Goal: Find specific page/section: Find specific page/section

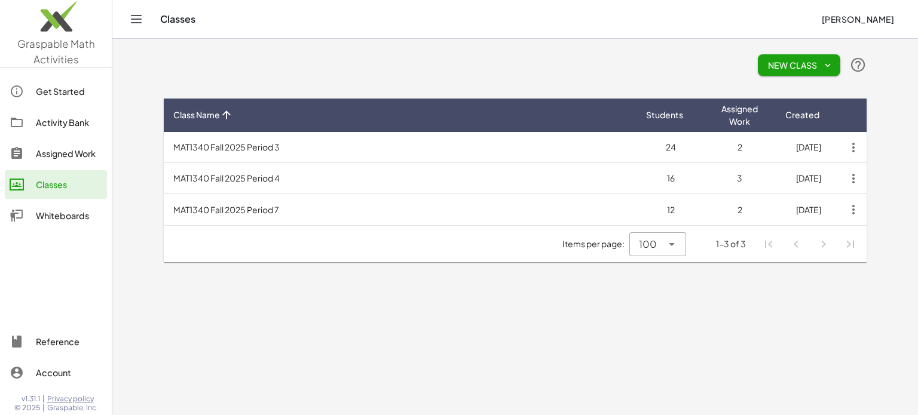
click at [66, 148] on div "Assigned Work" at bounding box center [69, 153] width 66 height 14
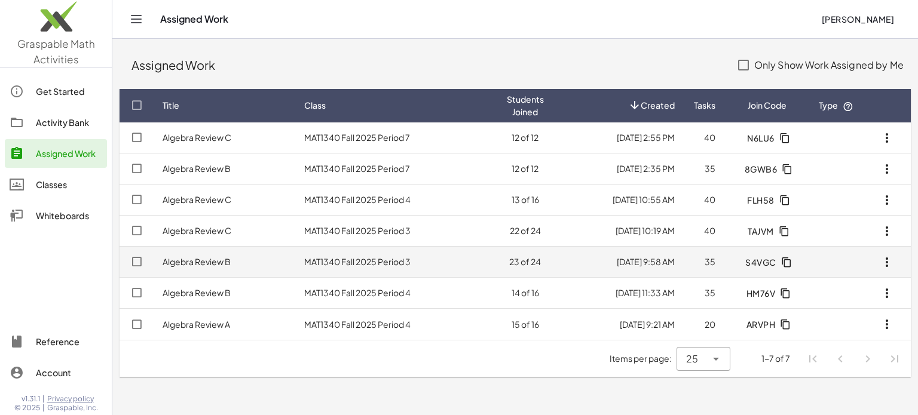
click at [324, 262] on td "MAT1340 Fall 2025 Period 3" at bounding box center [395, 262] width 203 height 31
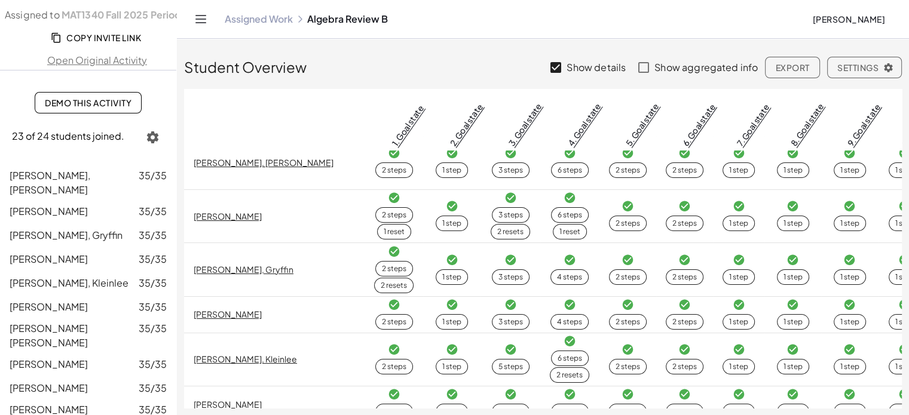
scroll to position [31, 0]
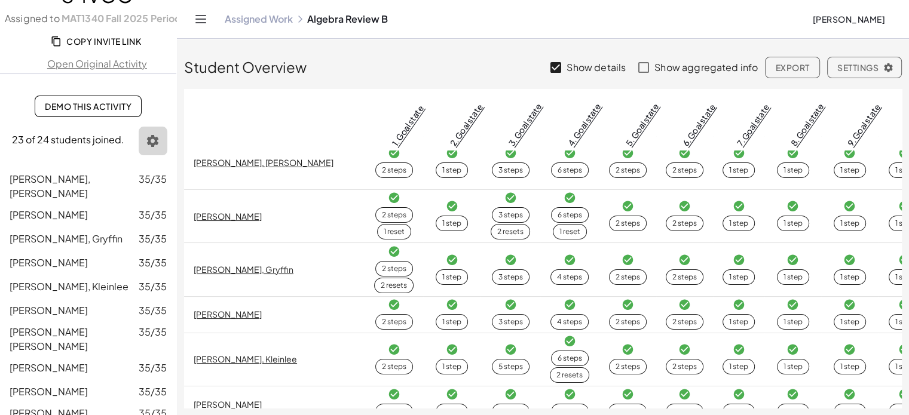
click at [153, 134] on icon "button" at bounding box center [153, 141] width 14 height 14
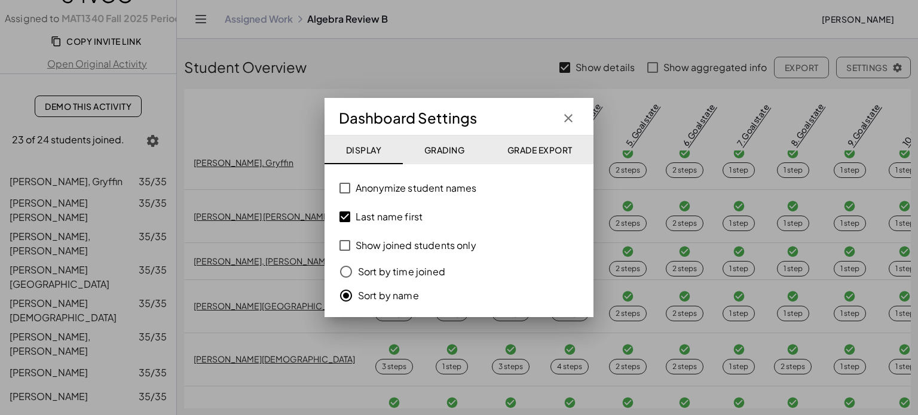
click at [565, 116] on icon "button" at bounding box center [568, 118] width 14 height 14
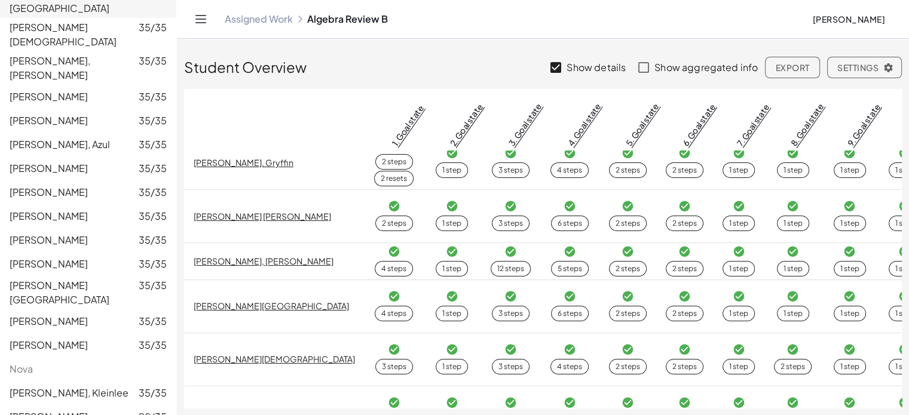
scroll to position [382, 0]
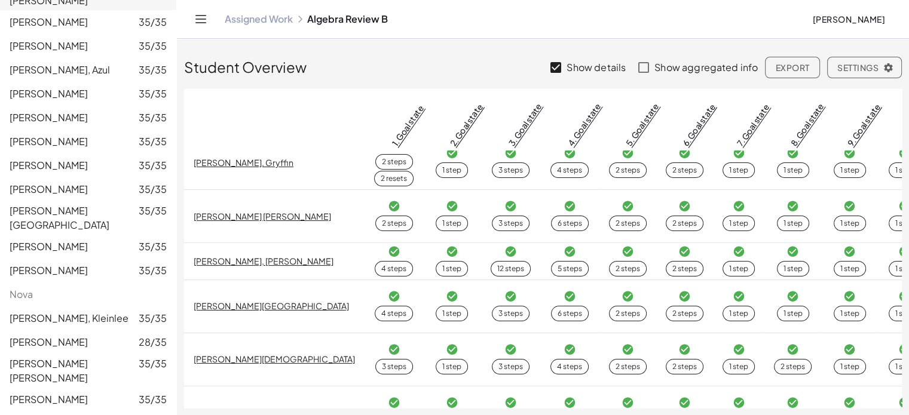
click at [728, 27] on div "Assigned Work Algebra Review B [PERSON_NAME]" at bounding box center [542, 19] width 703 height 38
click at [262, 16] on link "Assigned Work" at bounding box center [259, 19] width 68 height 12
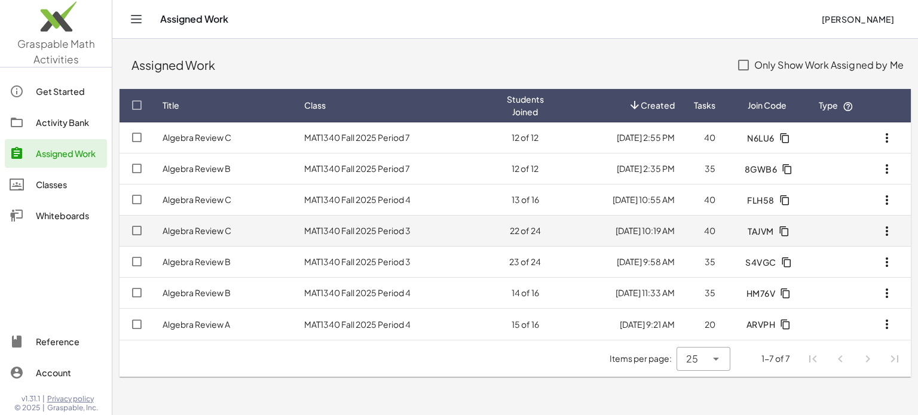
click at [358, 235] on td "MAT1340 Fall 2025 Period 3" at bounding box center [395, 231] width 203 height 31
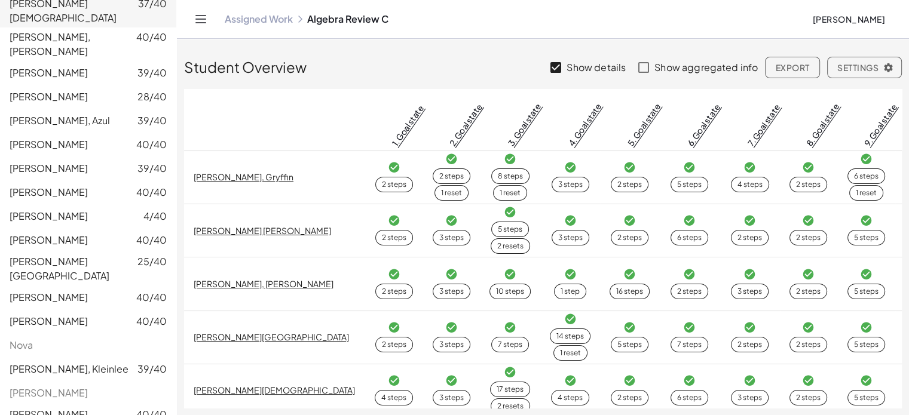
scroll to position [382, 0]
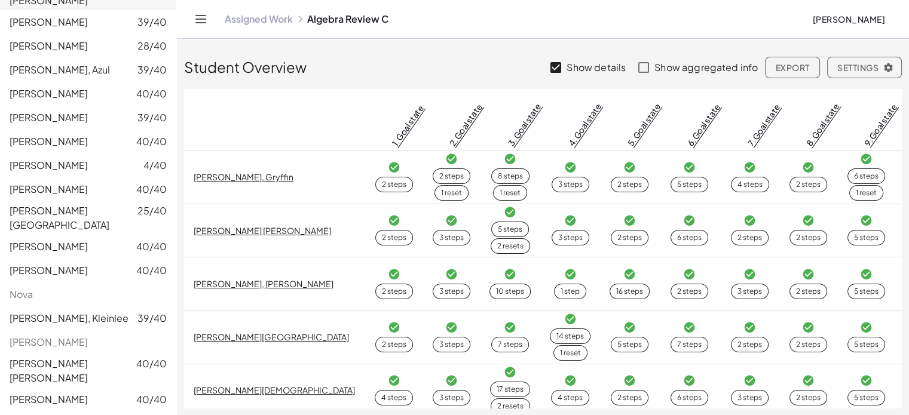
click at [258, 19] on link "Assigned Work" at bounding box center [259, 19] width 68 height 12
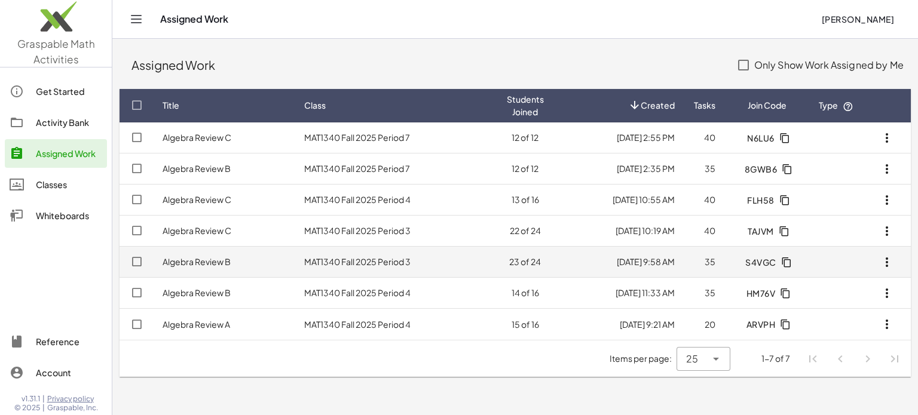
click at [409, 251] on td "MAT1340 Fall 2025 Period 3" at bounding box center [395, 262] width 203 height 31
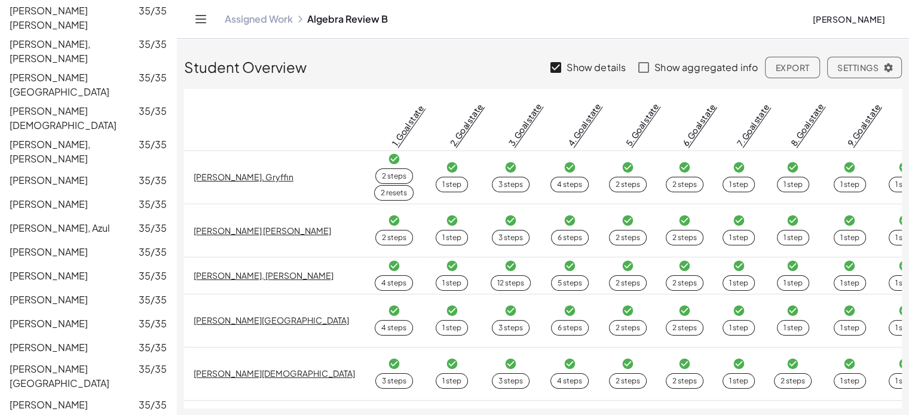
scroll to position [224, 0]
click at [251, 22] on link "Assigned Work" at bounding box center [259, 19] width 68 height 12
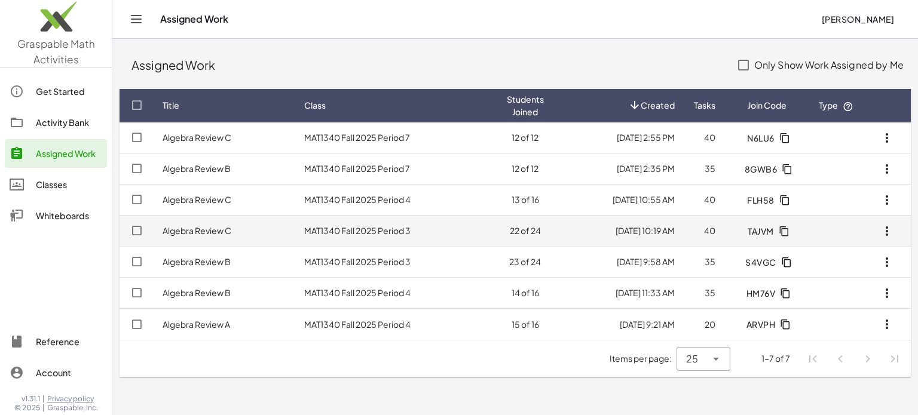
click at [213, 231] on link "Algebra Review C" at bounding box center [196, 230] width 69 height 11
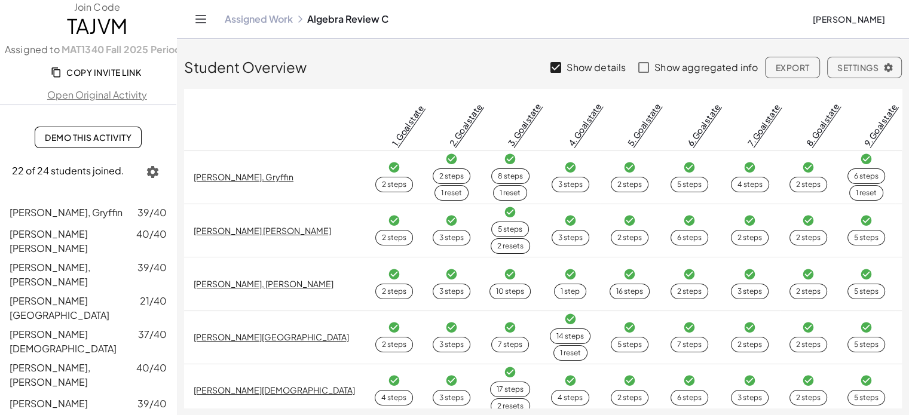
click at [244, 22] on link "Assigned Work" at bounding box center [259, 19] width 68 height 12
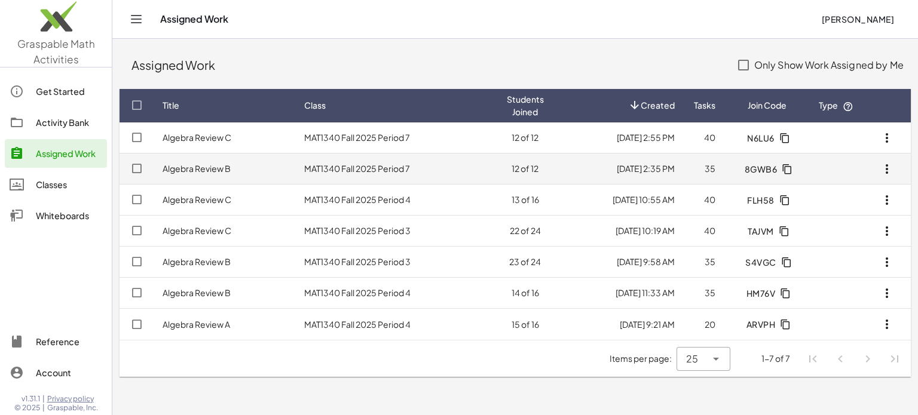
click at [352, 177] on td "MAT1340 Fall 2025 Period 7" at bounding box center [395, 169] width 203 height 31
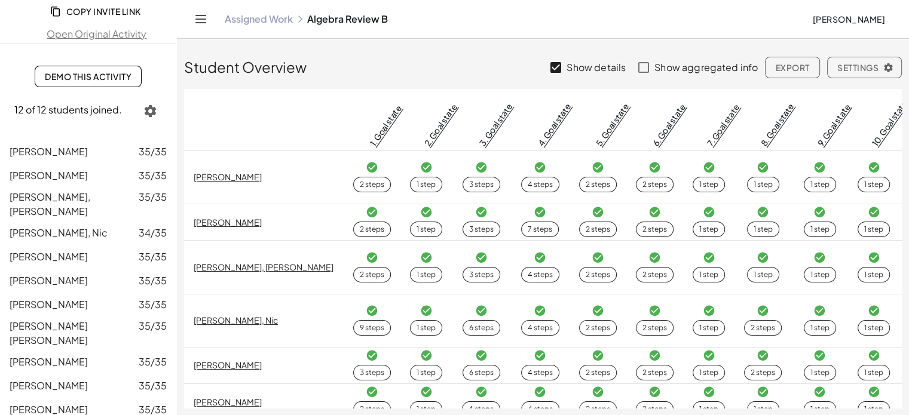
scroll to position [85, 0]
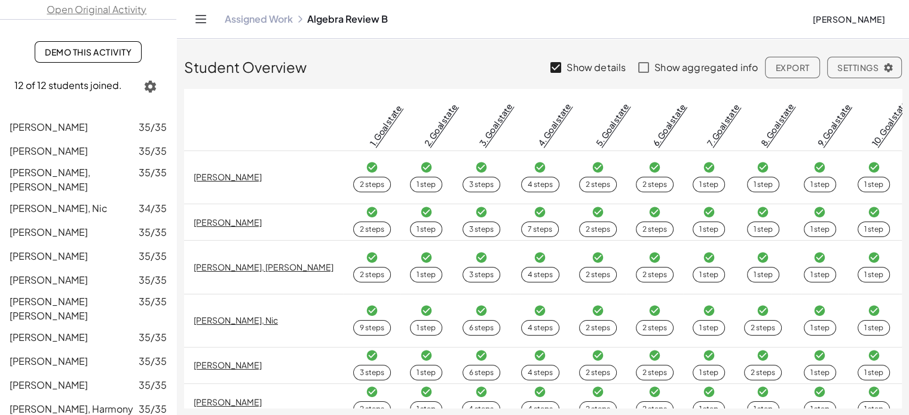
click at [720, 16] on div "Assigned Work Algebra Review B" at bounding box center [514, 19] width 578 height 12
click at [254, 20] on link "Assigned Work" at bounding box center [259, 19] width 68 height 12
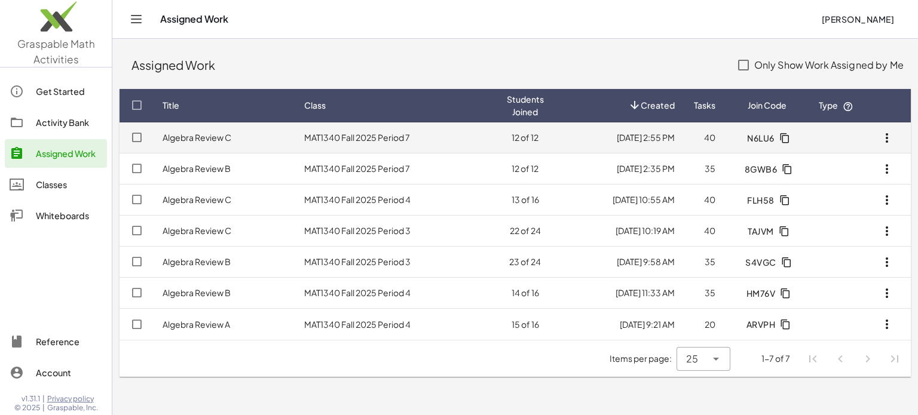
click at [409, 139] on td "MAT1340 Fall 2025 Period 7" at bounding box center [395, 137] width 203 height 31
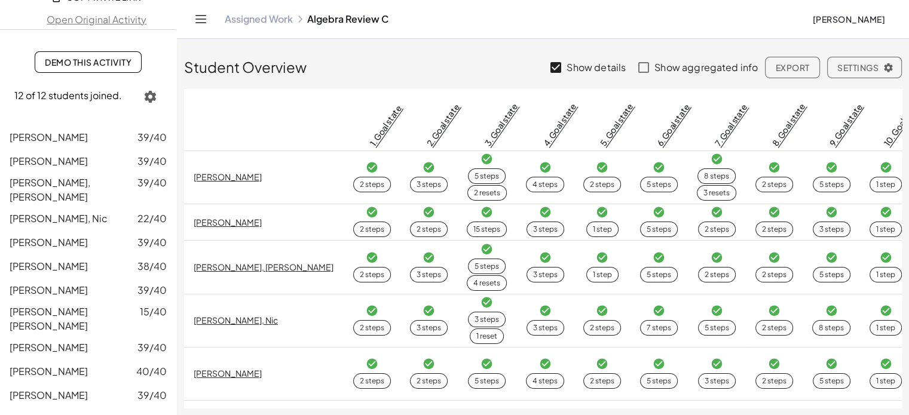
scroll to position [85, 0]
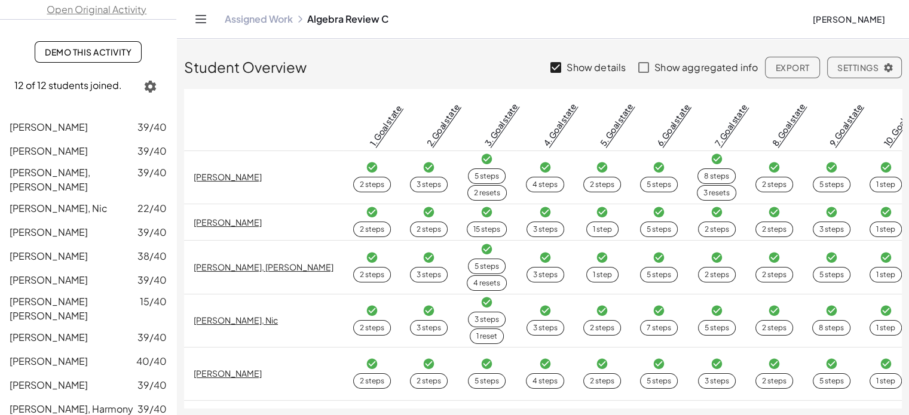
click at [272, 22] on link "Assigned Work" at bounding box center [259, 19] width 68 height 12
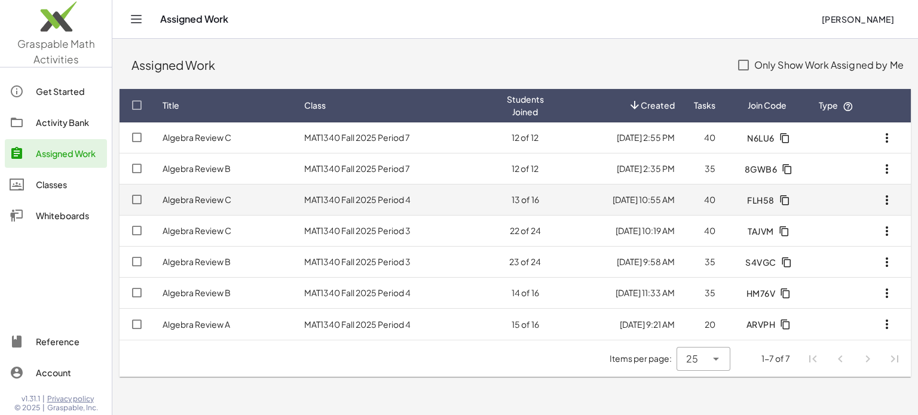
click at [471, 200] on td "MAT1340 Fall 2025 Period 4" at bounding box center [395, 200] width 203 height 31
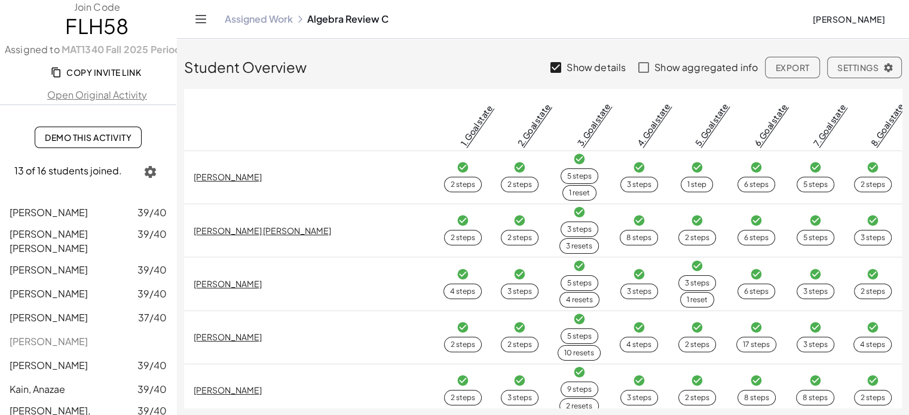
click at [262, 23] on link "Assigned Work" at bounding box center [259, 19] width 68 height 12
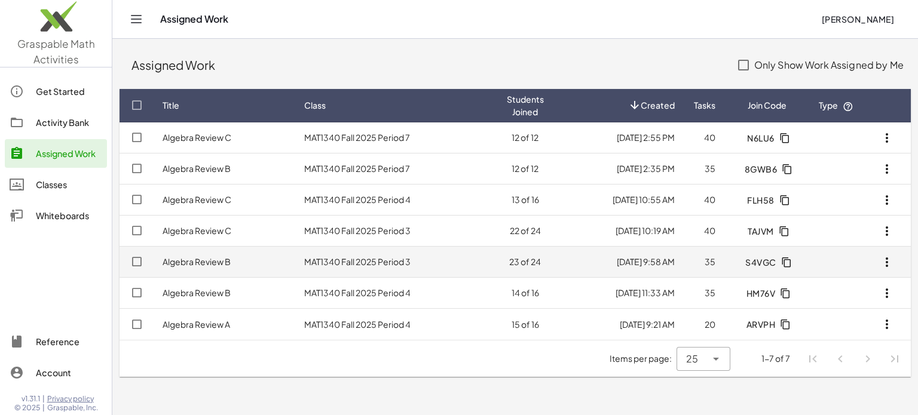
click at [395, 264] on td "MAT1340 Fall 2025 Period 3" at bounding box center [395, 262] width 203 height 31
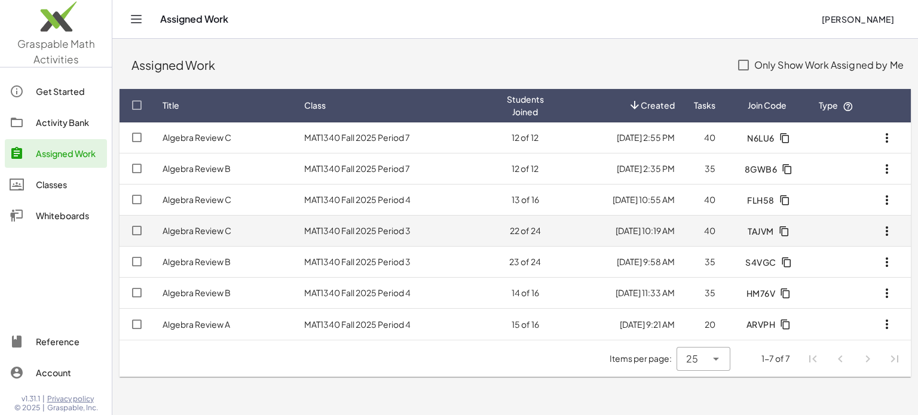
click at [383, 227] on td "MAT1340 Fall 2025 Period 3" at bounding box center [395, 231] width 203 height 31
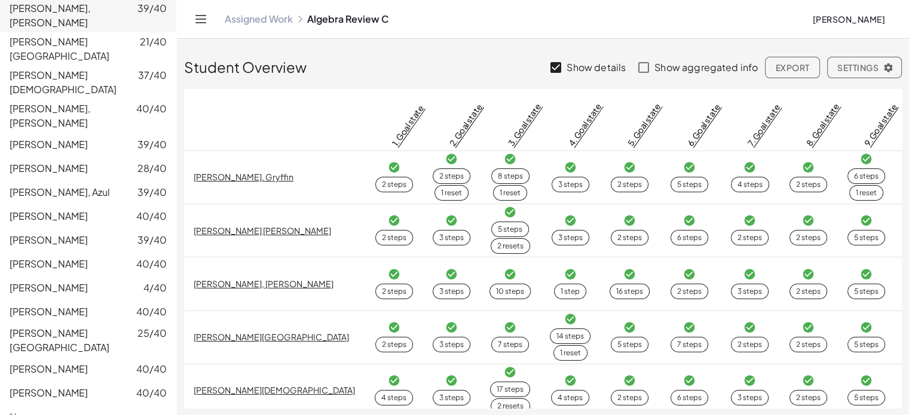
scroll to position [260, 0]
